Goal: Contribute content

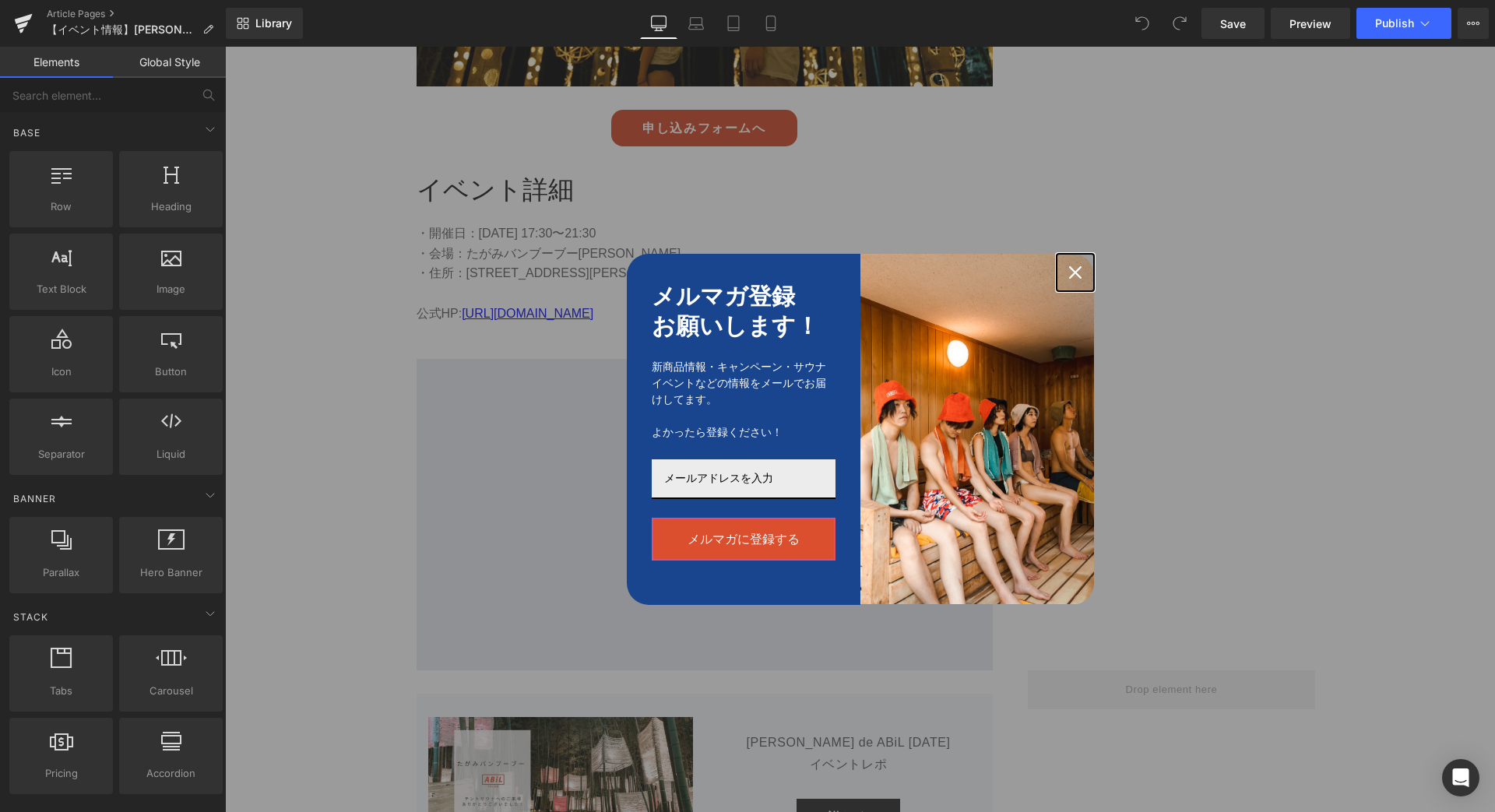
click at [1081, 265] on div "Close" at bounding box center [1075, 272] width 25 height 25
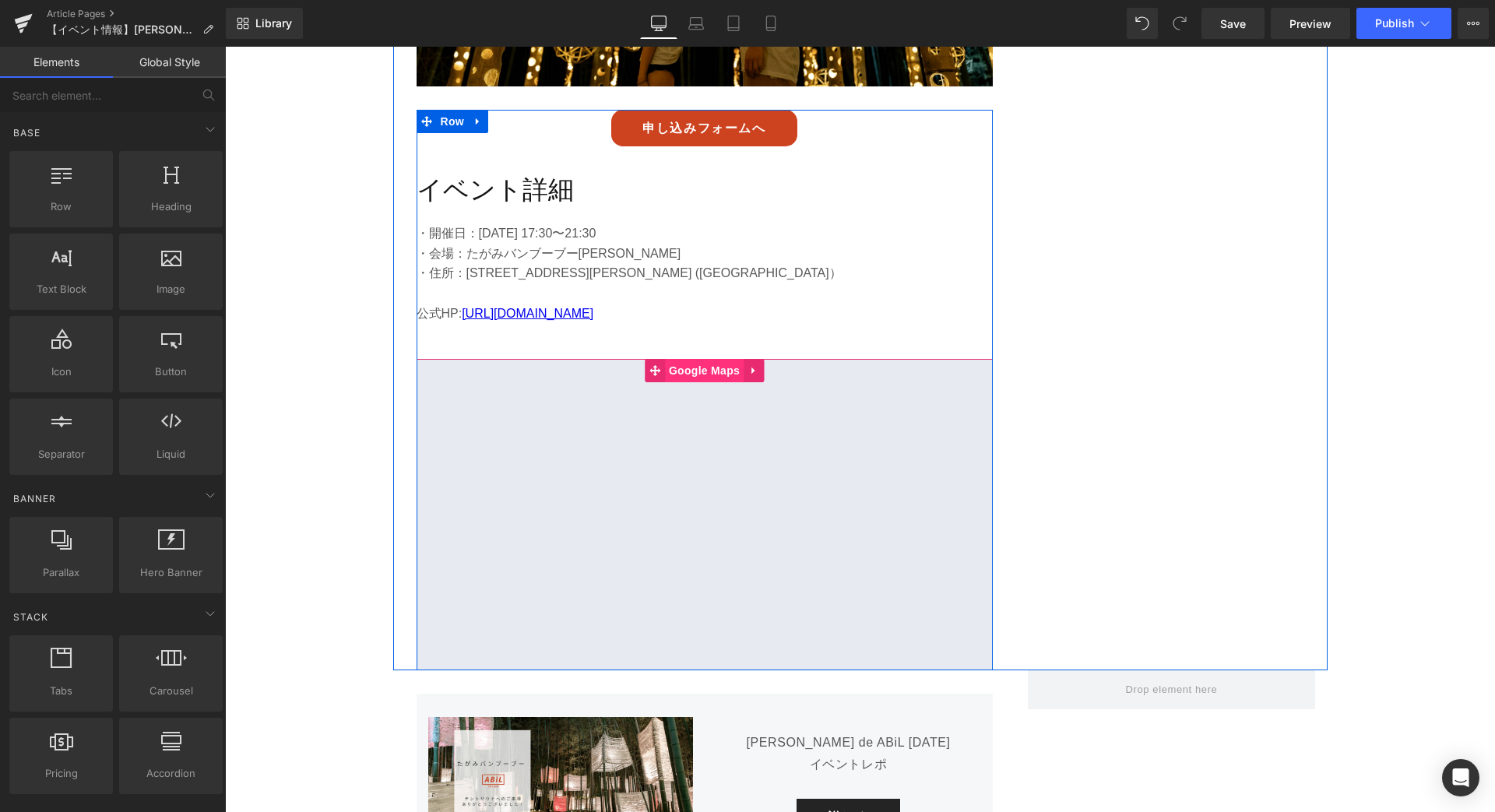
click at [701, 359] on span "Google Maps" at bounding box center [704, 370] width 78 height 23
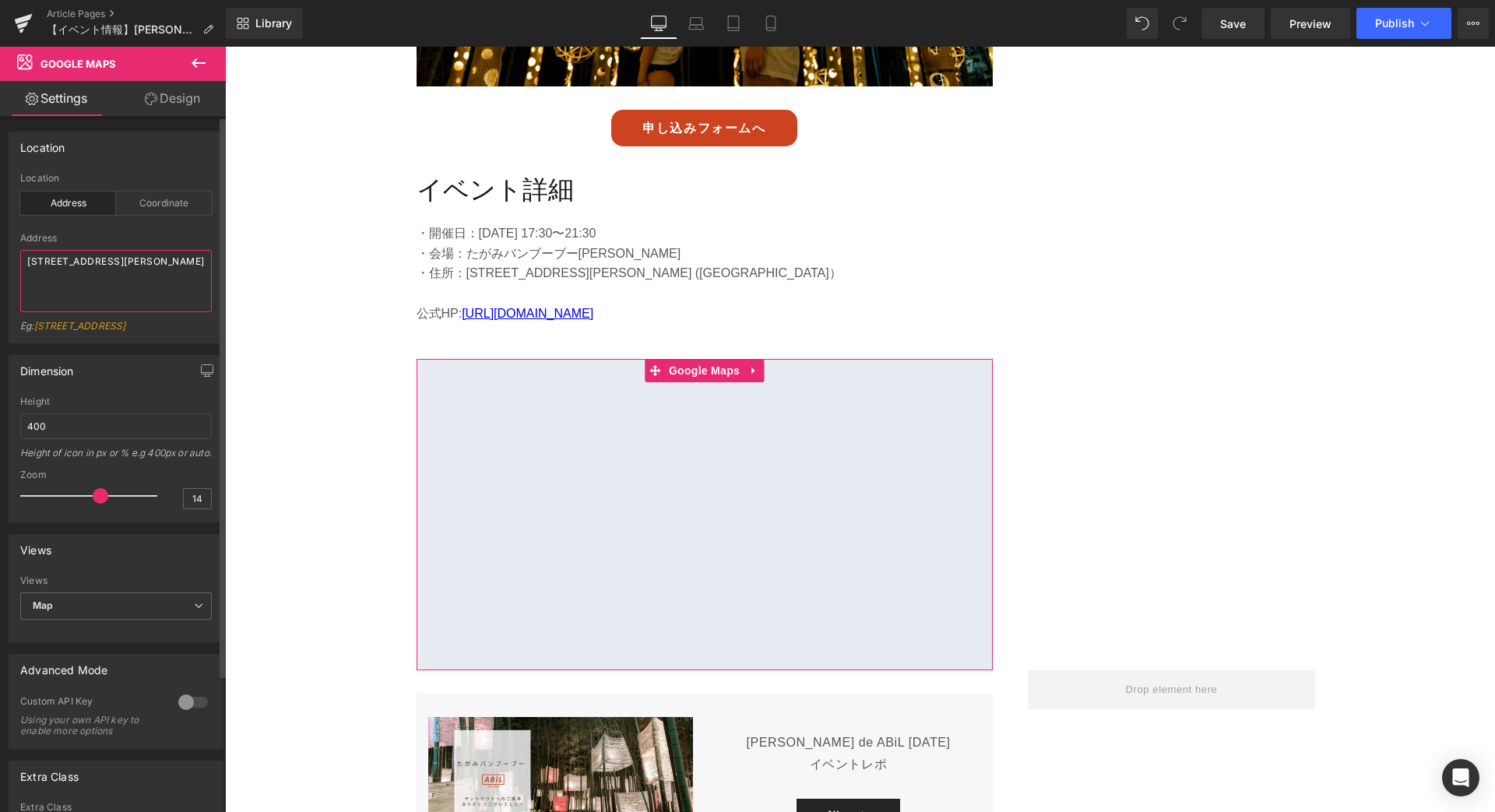
click at [136, 278] on textarea "[STREET_ADDRESS][PERSON_NAME]" at bounding box center [116, 280] width 192 height 62
click at [144, 299] on textarea "[STREET_ADDRESS][PERSON_NAME]" at bounding box center [116, 280] width 192 height 62
paste textarea "がみバンブーブー[PERSON_NAME]"
click at [144, 306] on textarea "たがみバンブーブー[PERSON_NAME]" at bounding box center [116, 280] width 192 height 62
type textarea "たがみバンブーブー[PERSON_NAME]"
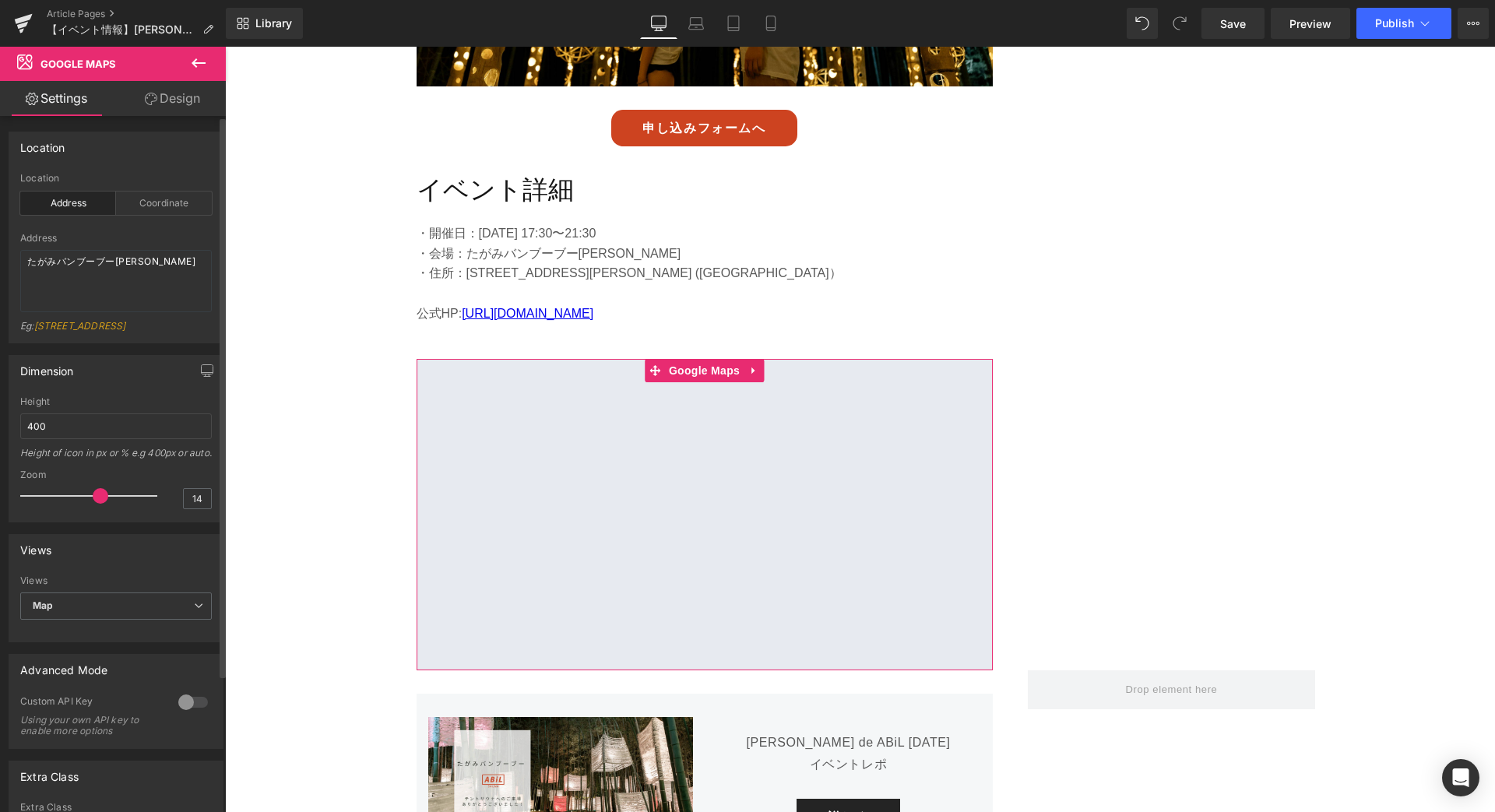
click at [187, 231] on div at bounding box center [116, 227] width 192 height 10
click at [178, 267] on textarea "たがみバンブーブー[PERSON_NAME]" at bounding box center [116, 280] width 192 height 62
click at [1229, 19] on span "Save" at bounding box center [1233, 24] width 26 height 17
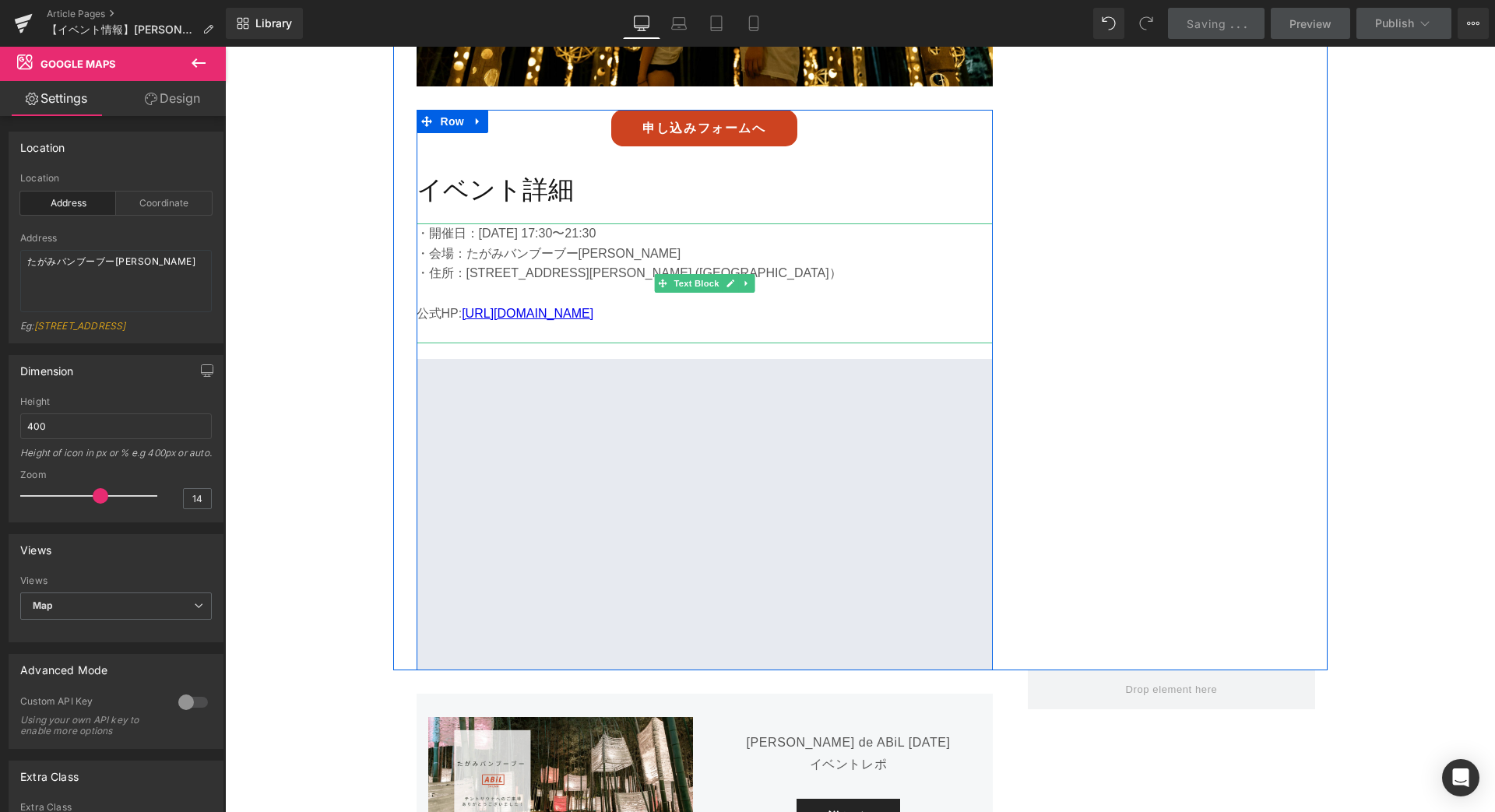
click at [939, 264] on p "・住所：[STREET_ADDRESS][PERSON_NAME] ([GEOGRAPHIC_DATA]）" at bounding box center [704, 274] width 577 height 20
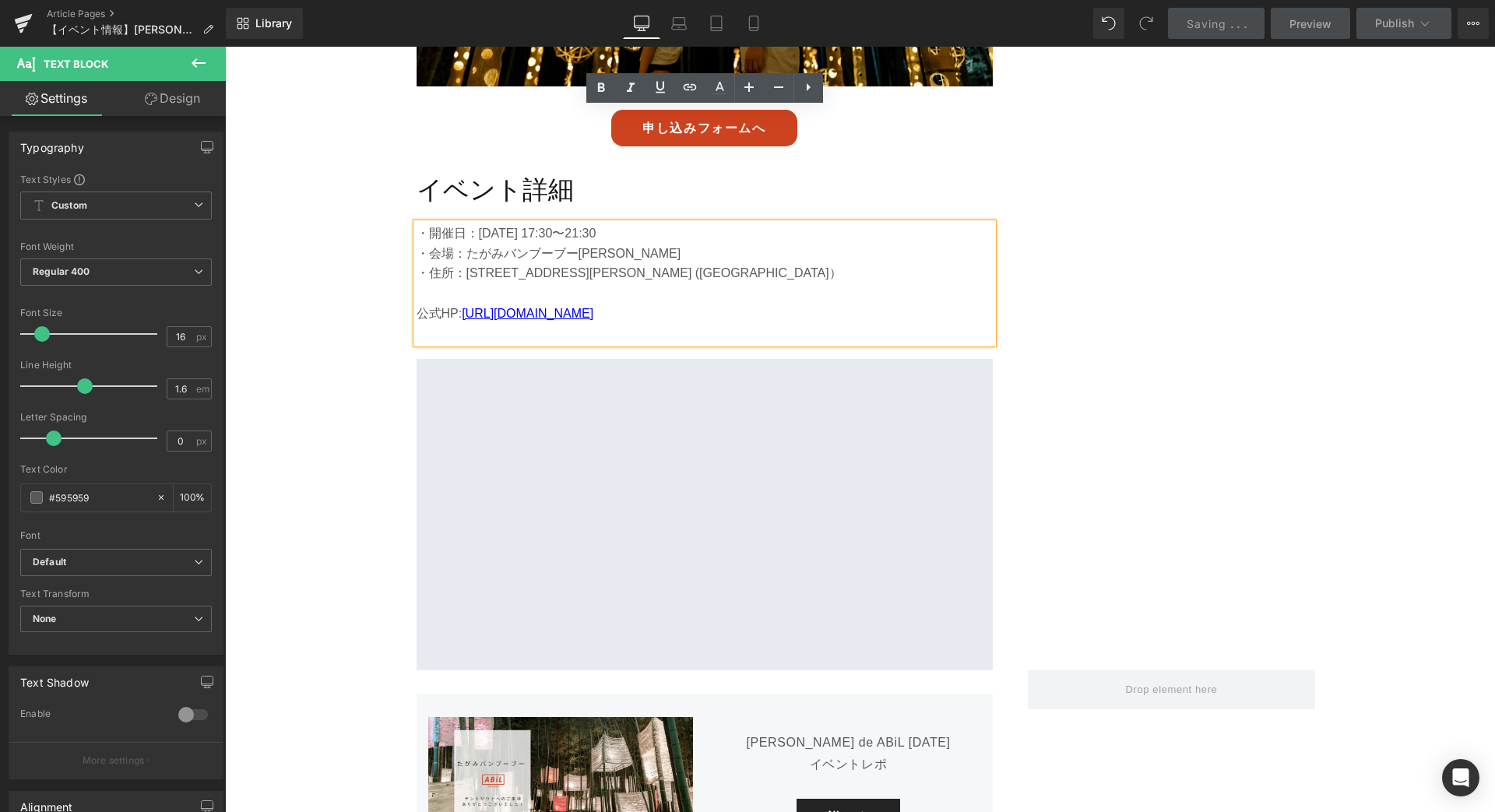
click at [962, 264] on p "・住所：[STREET_ADDRESS][PERSON_NAME] ([GEOGRAPHIC_DATA]）" at bounding box center [704, 274] width 577 height 20
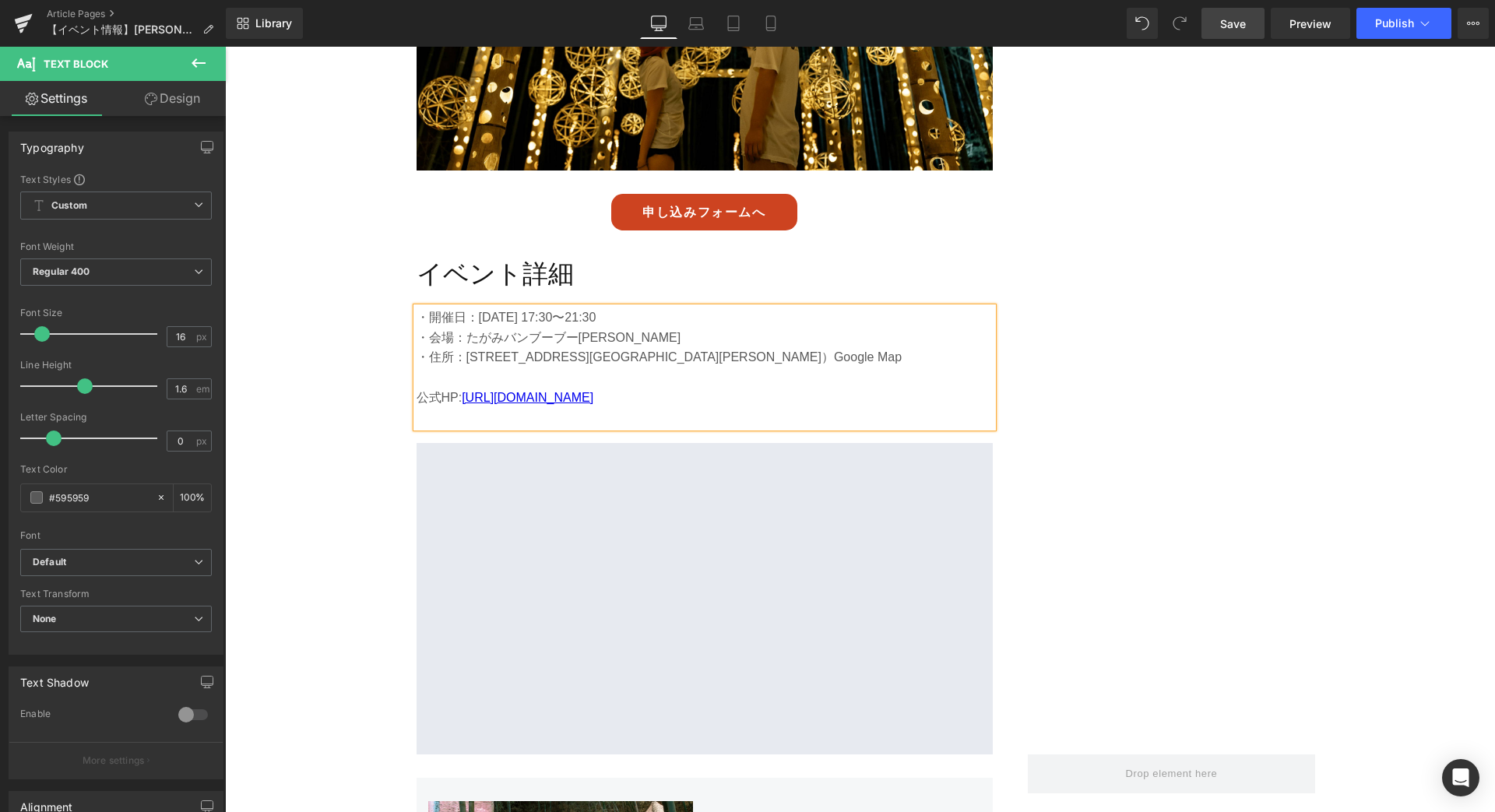
scroll to position [5379, 0]
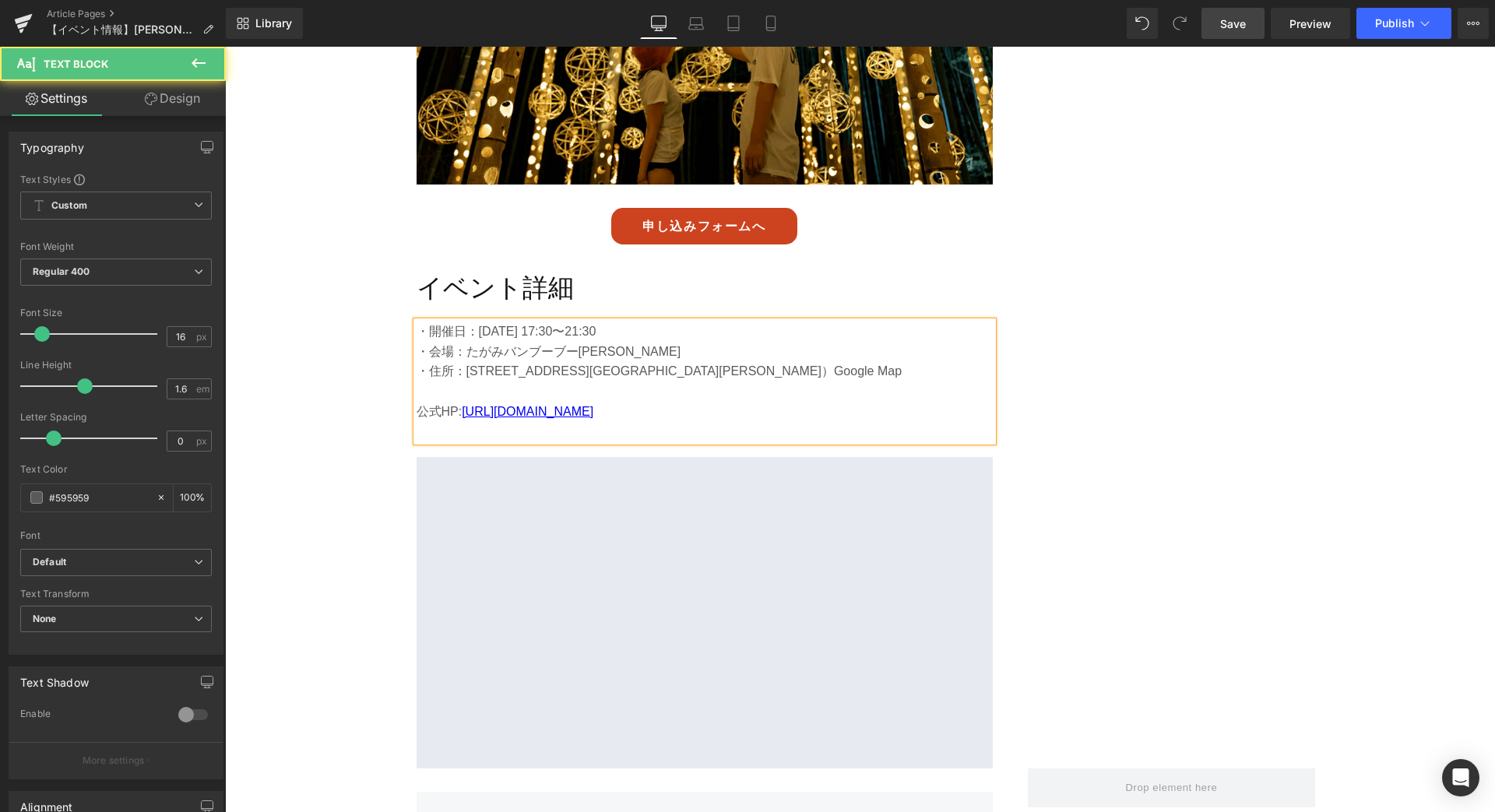
click at [945, 361] on p "・住所：[STREET_ADDRESS][GEOGRAPHIC_DATA][PERSON_NAME]）Google Map" at bounding box center [704, 372] width 577 height 20
drag, startPoint x: 943, startPoint y: 259, endPoint x: 949, endPoint y: 274, distance: 16.2
click at [949, 361] on p "・住所：[STREET_ADDRESS][GEOGRAPHIC_DATA][PERSON_NAME]）Google Map" at bounding box center [704, 372] width 577 height 20
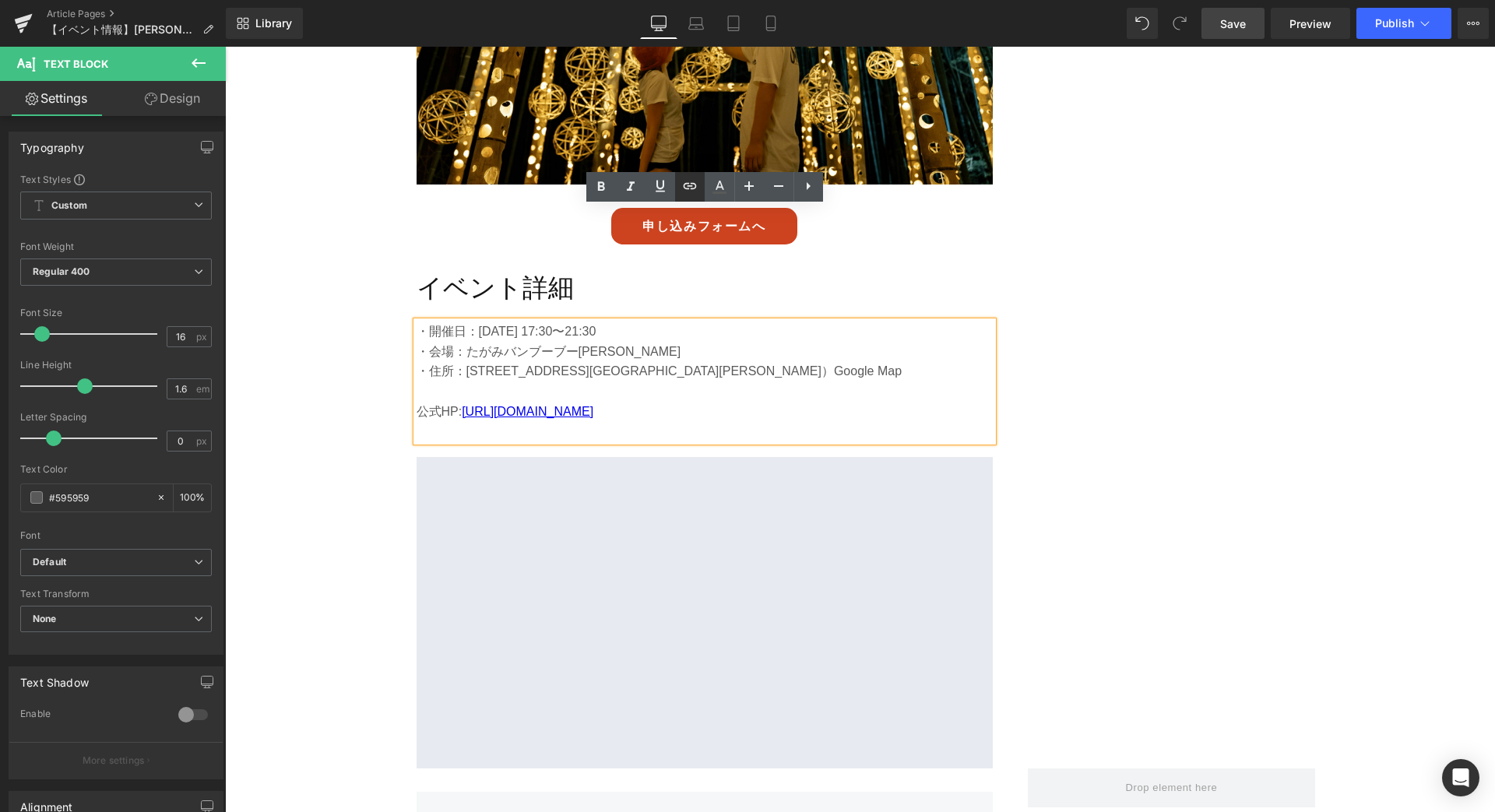
click at [694, 189] on icon at bounding box center [690, 186] width 19 height 19
click at [683, 307] on input "text" at bounding box center [741, 310] width 240 height 39
paste input "[URL][DOMAIN_NAME]"
type input "[URL][DOMAIN_NAME]"
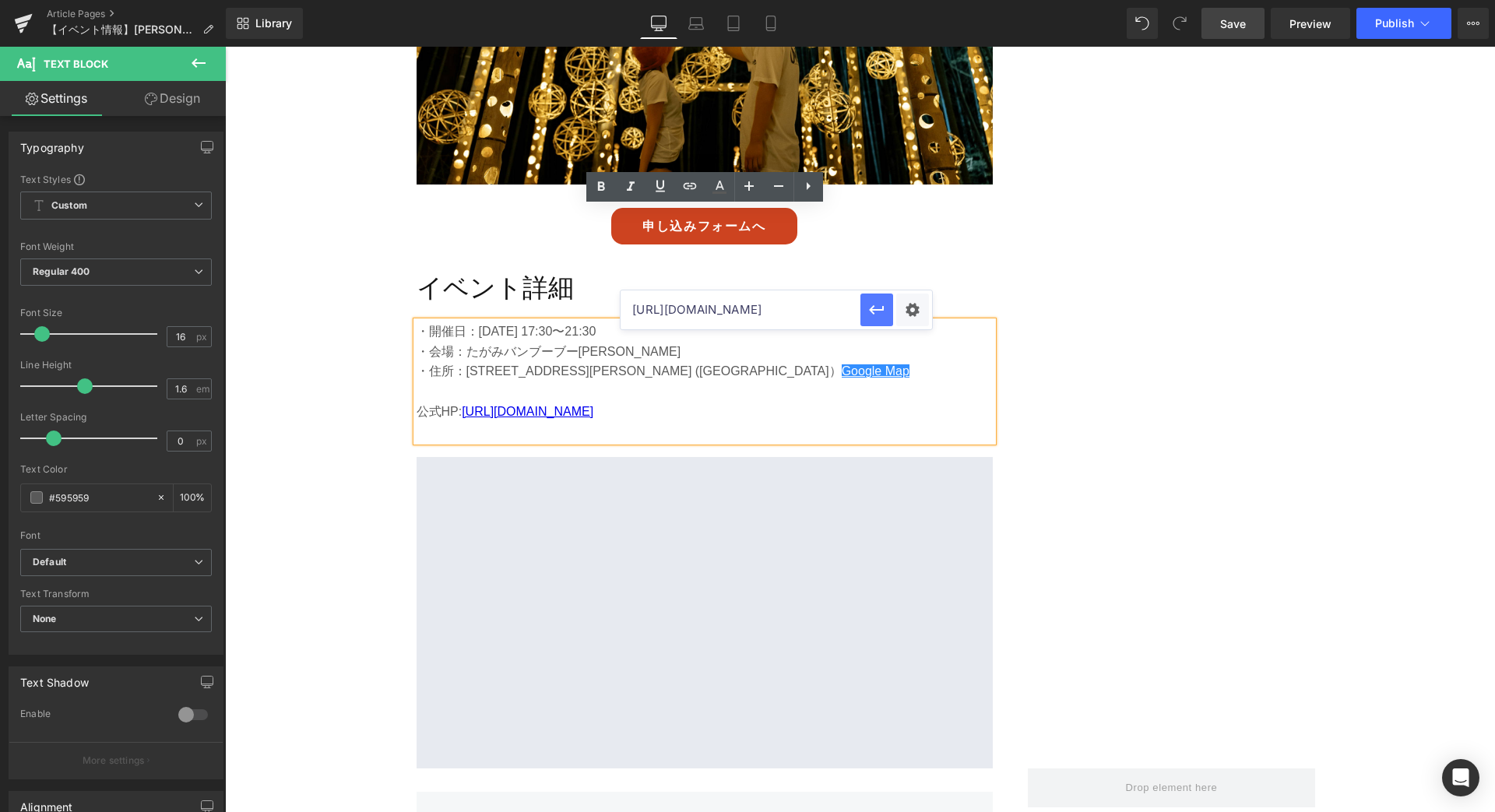
click at [882, 311] on icon "button" at bounding box center [877, 310] width 19 height 19
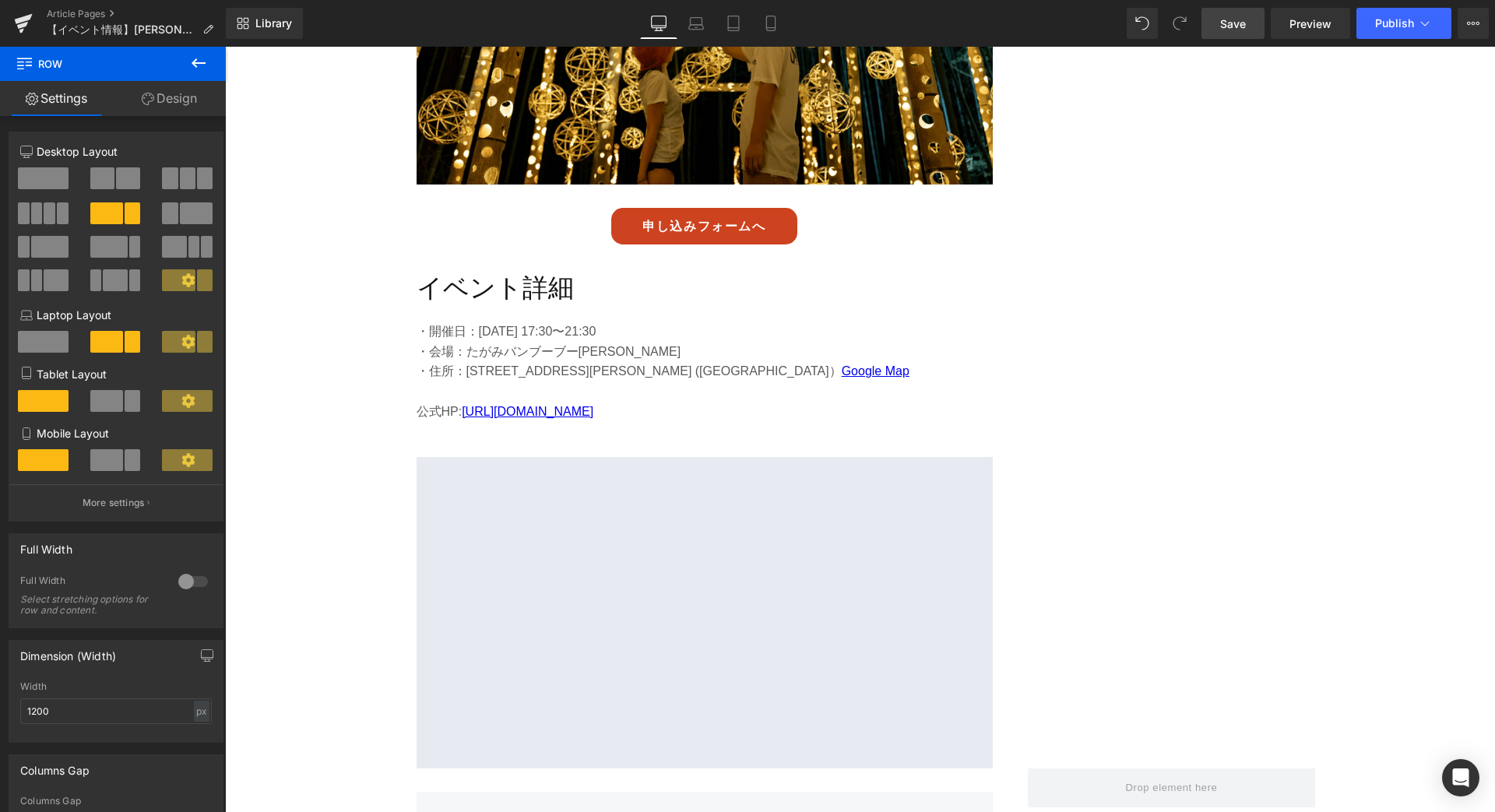
click at [1239, 21] on span "Save" at bounding box center [1233, 24] width 26 height 17
click at [1391, 17] on span "Publish" at bounding box center [1395, 22] width 39 height 12
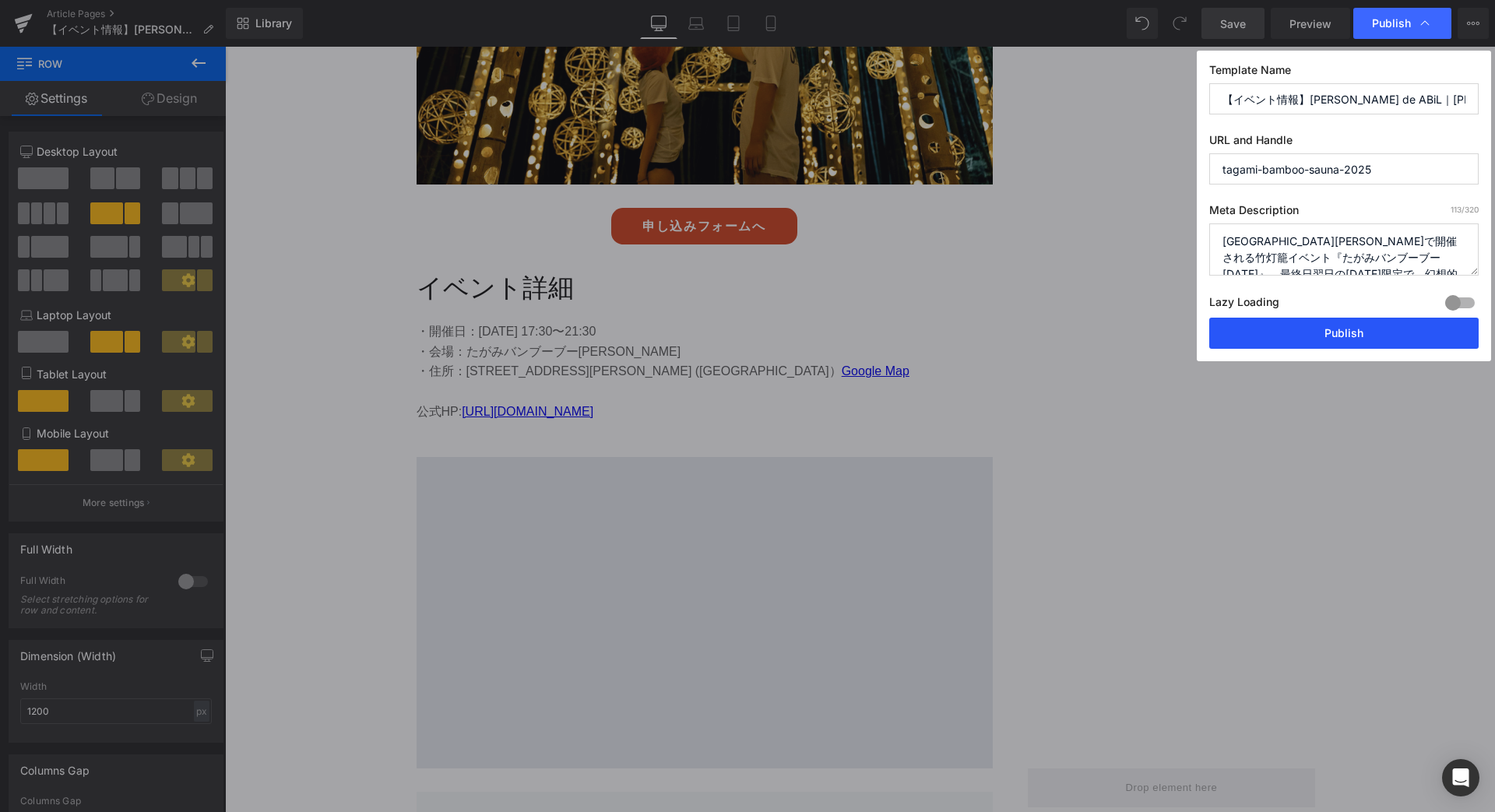
click at [1328, 335] on button "Publish" at bounding box center [1344, 332] width 269 height 31
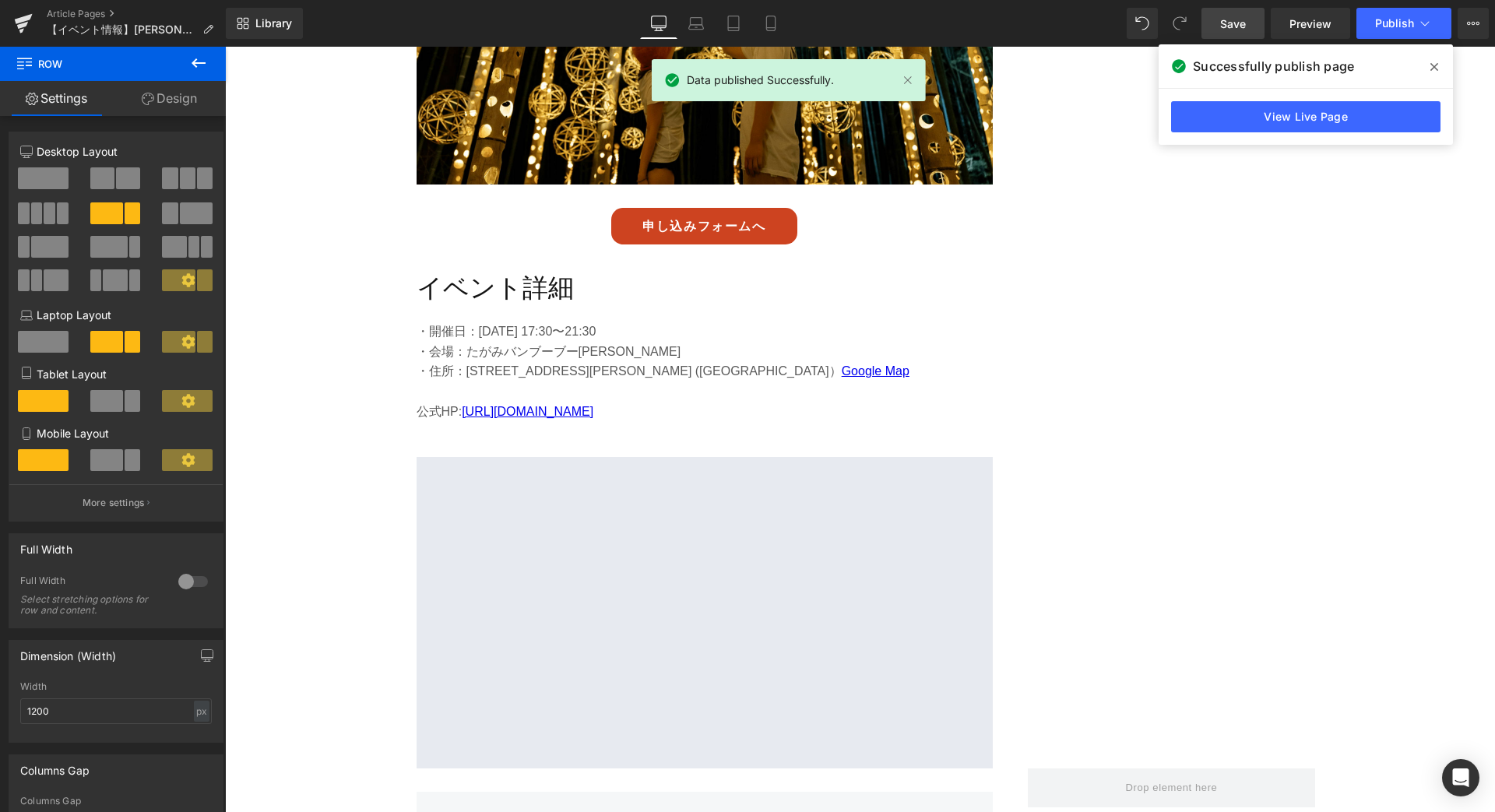
click at [1439, 68] on span at bounding box center [1434, 67] width 25 height 25
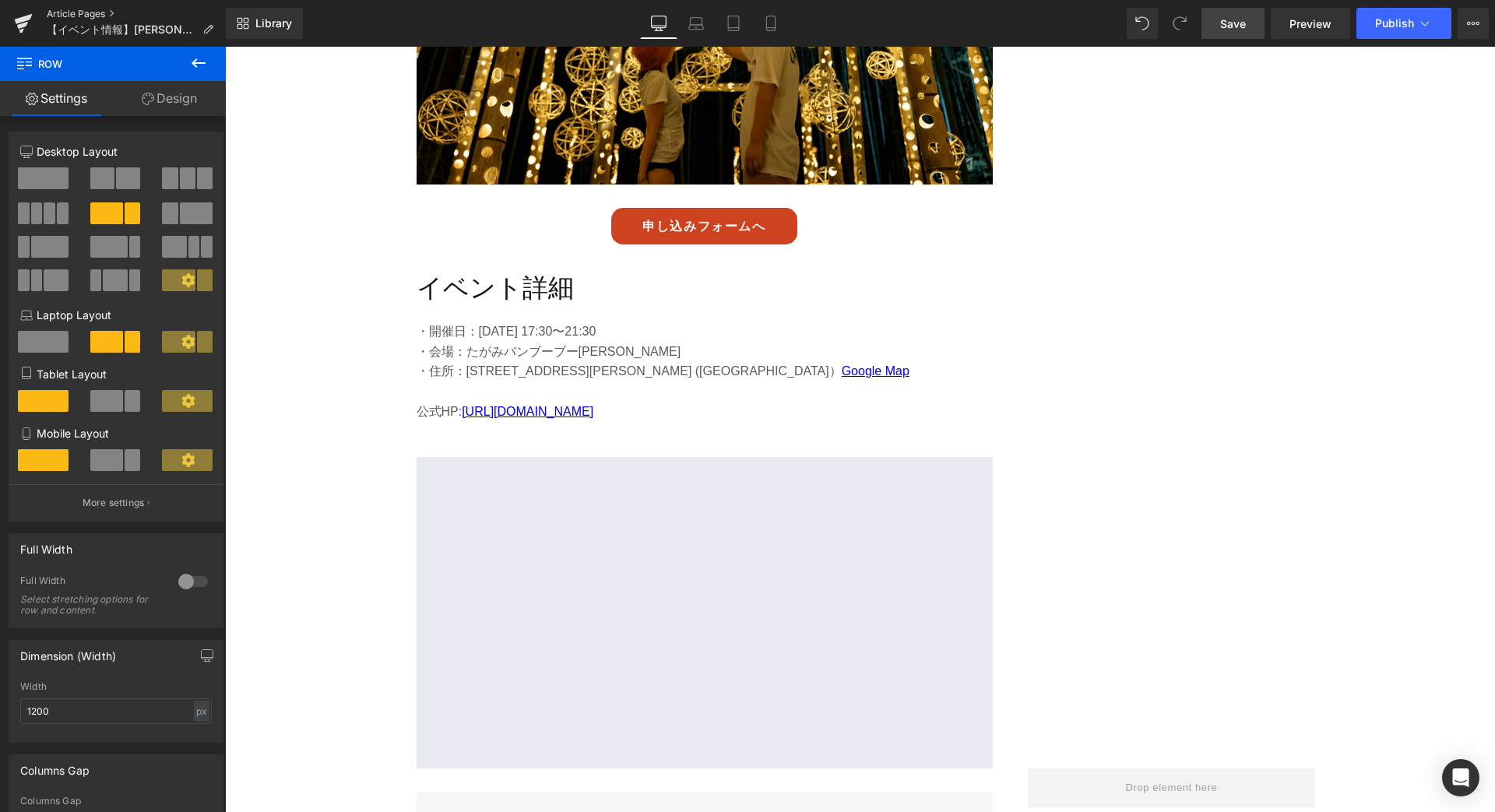
click at [69, 13] on link "Article Pages" at bounding box center [136, 13] width 179 height 12
